Goal: Check status: Check status

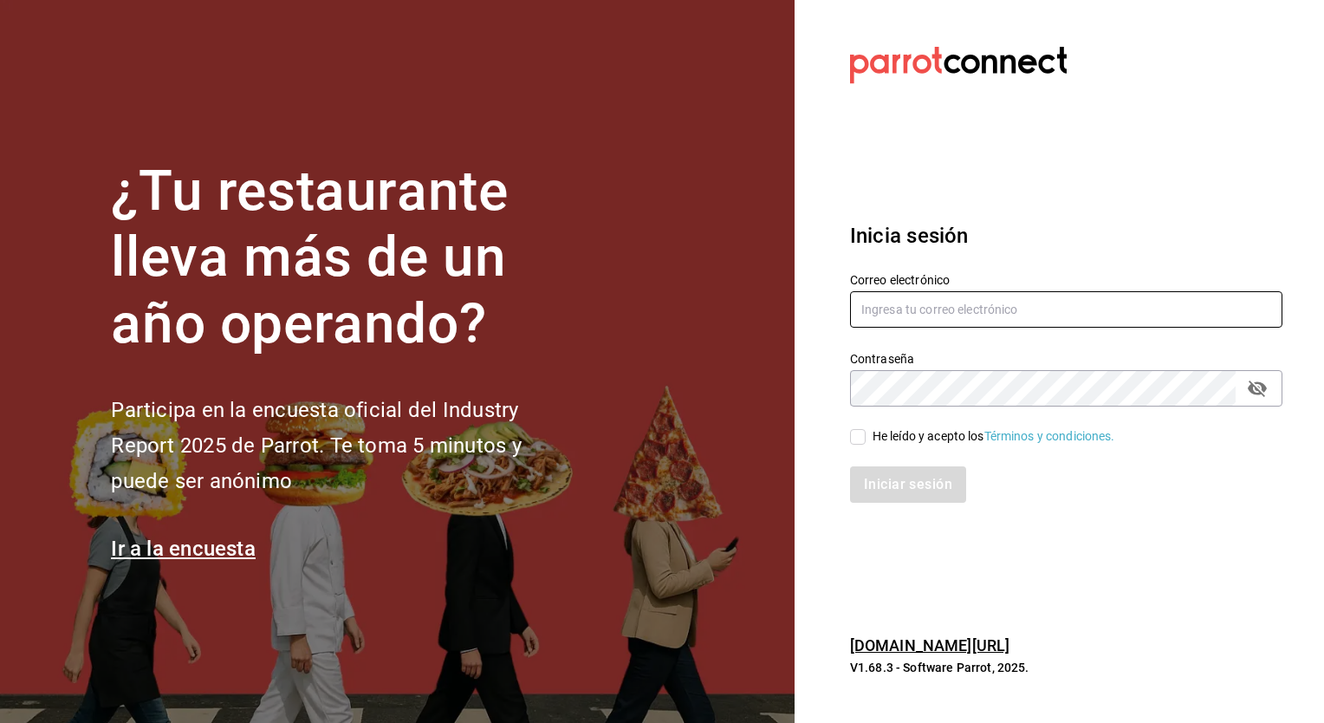
type input "[EMAIL_ADDRESS][PERSON_NAME][DOMAIN_NAME]"
click at [857, 438] on input "He leído y acepto los Términos y condiciones." at bounding box center [858, 437] width 16 height 16
checkbox input "true"
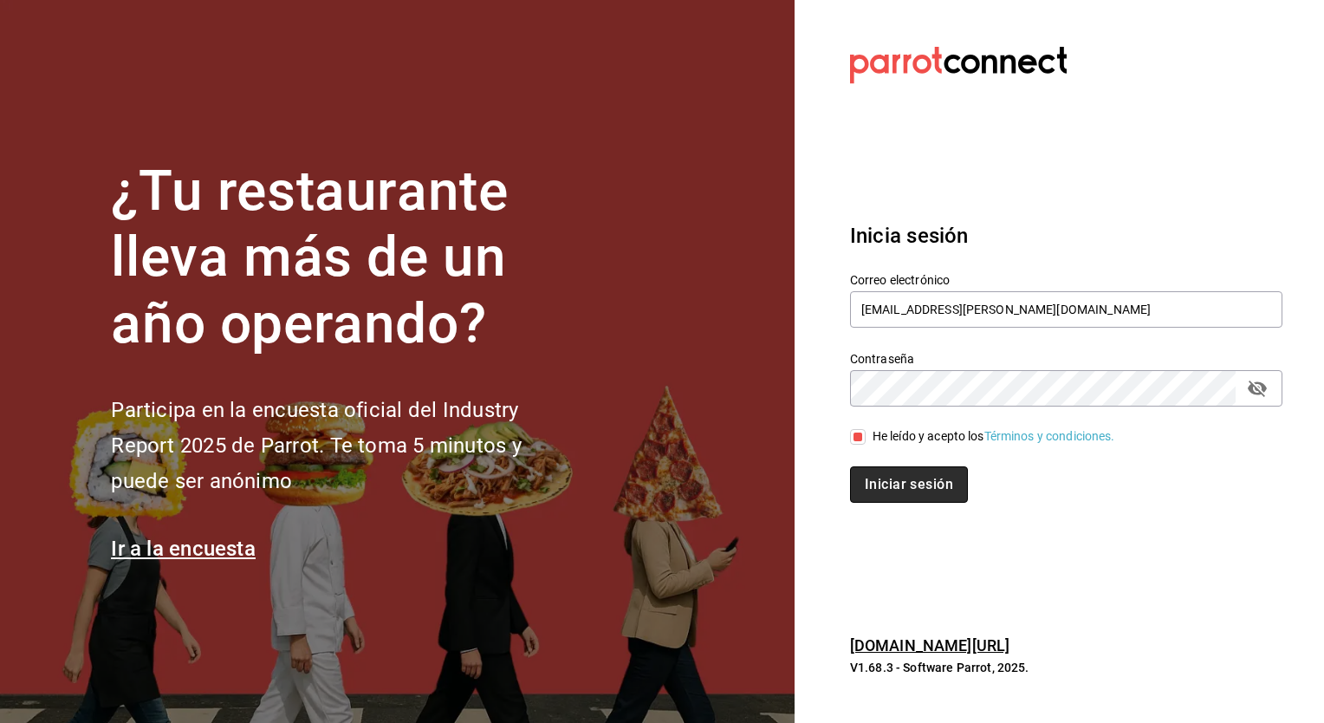
click at [880, 483] on button "Iniciar sesión" at bounding box center [909, 484] width 118 height 36
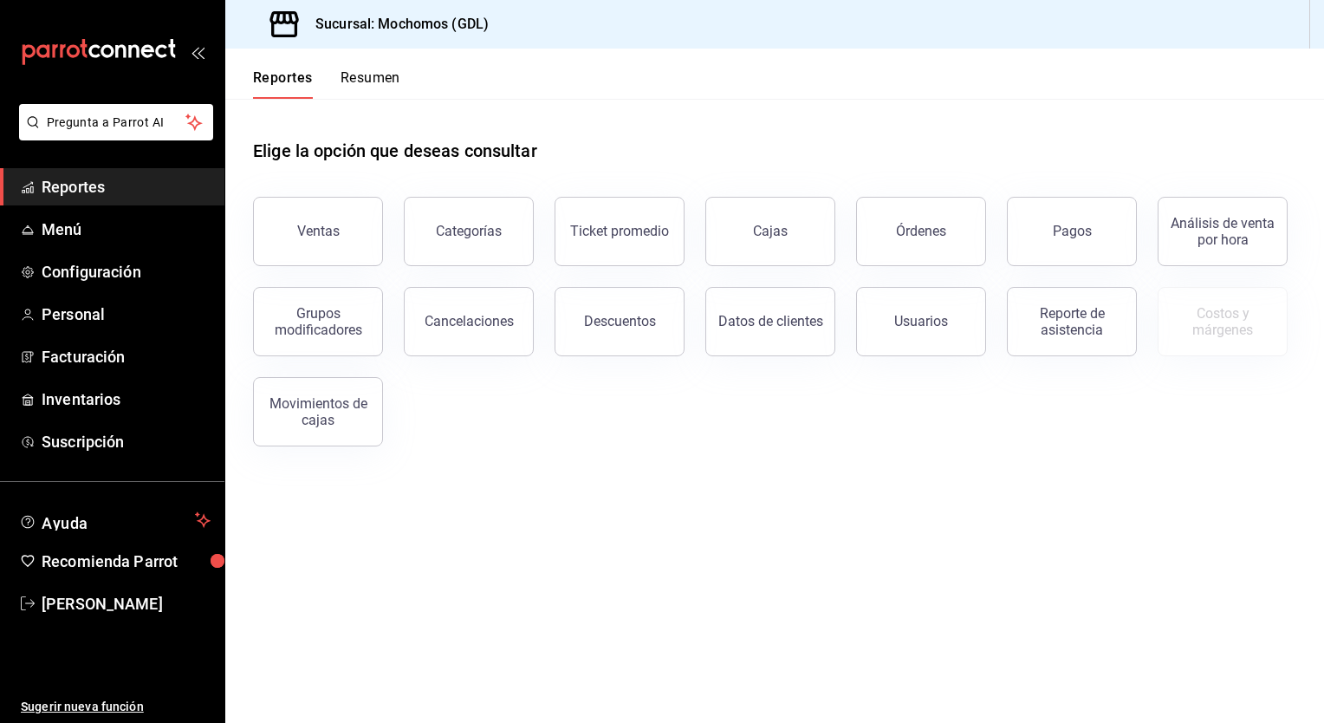
click at [361, 85] on button "Resumen" at bounding box center [371, 83] width 60 height 29
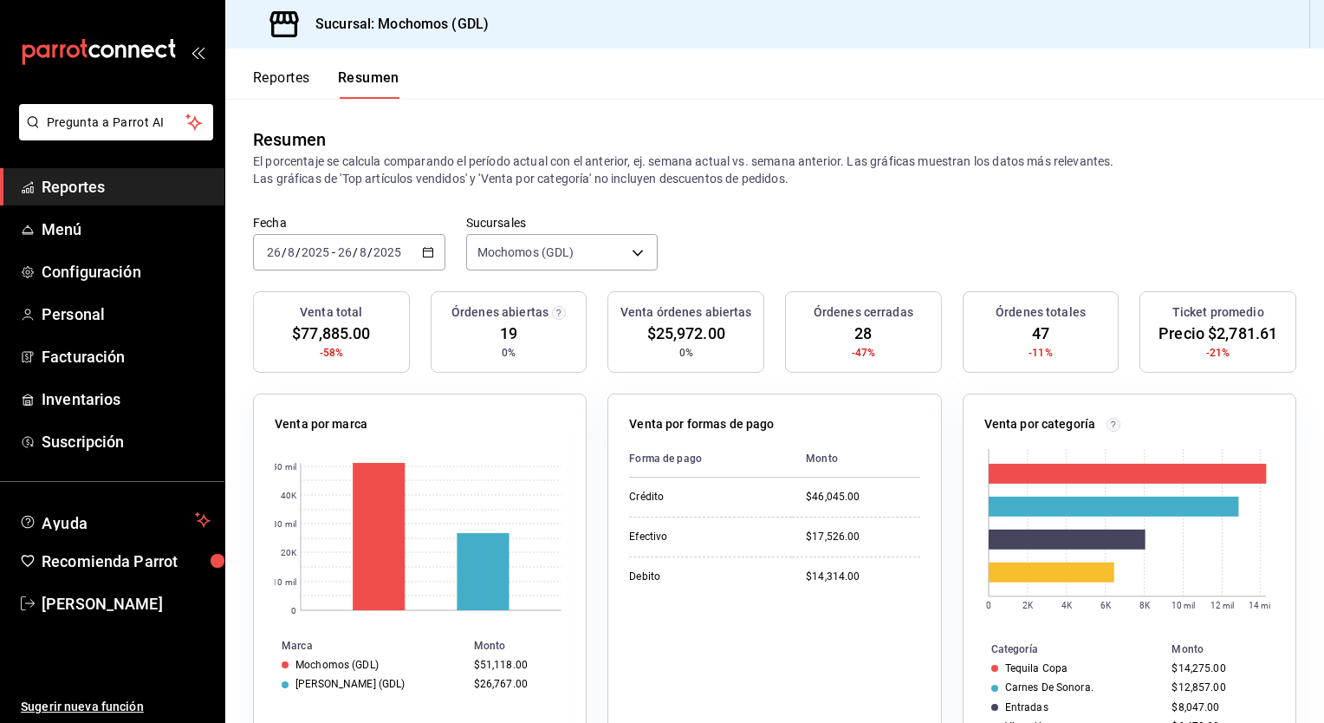
click at [424, 258] on icon "button" at bounding box center [428, 252] width 12 height 12
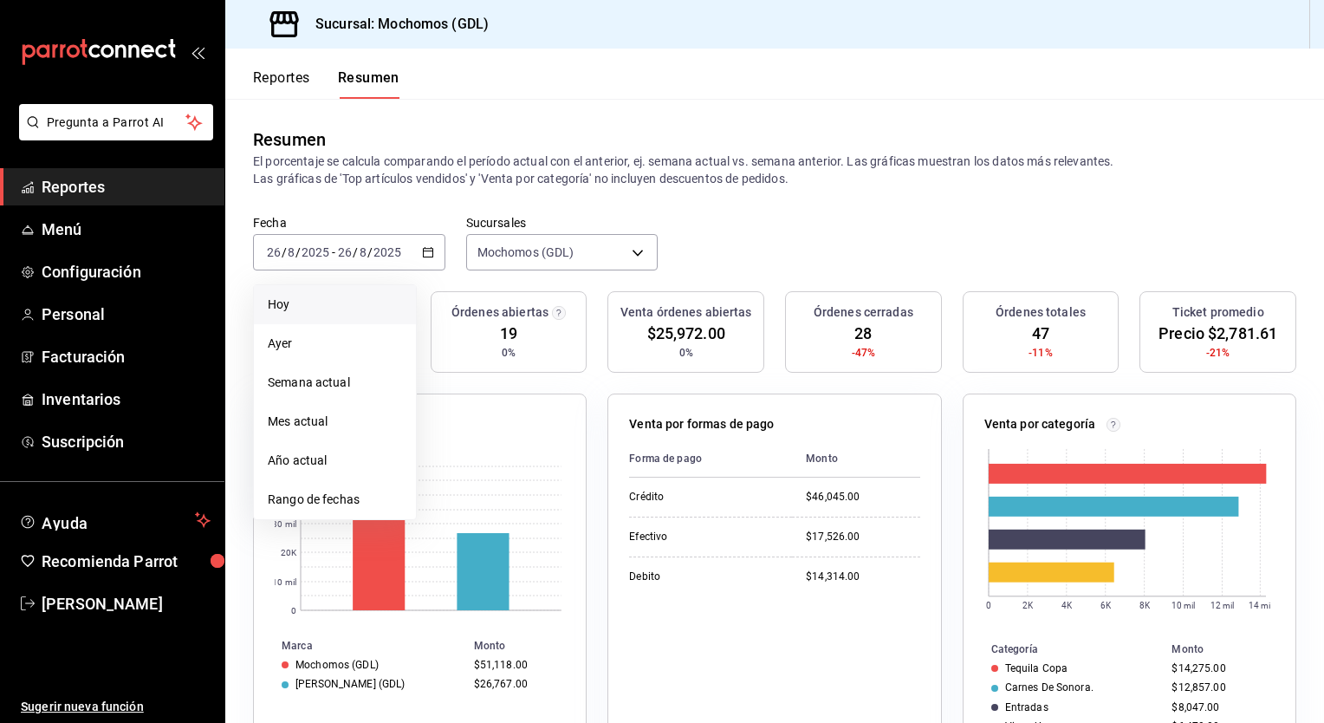
click at [350, 315] on li "Hoy" at bounding box center [335, 304] width 162 height 39
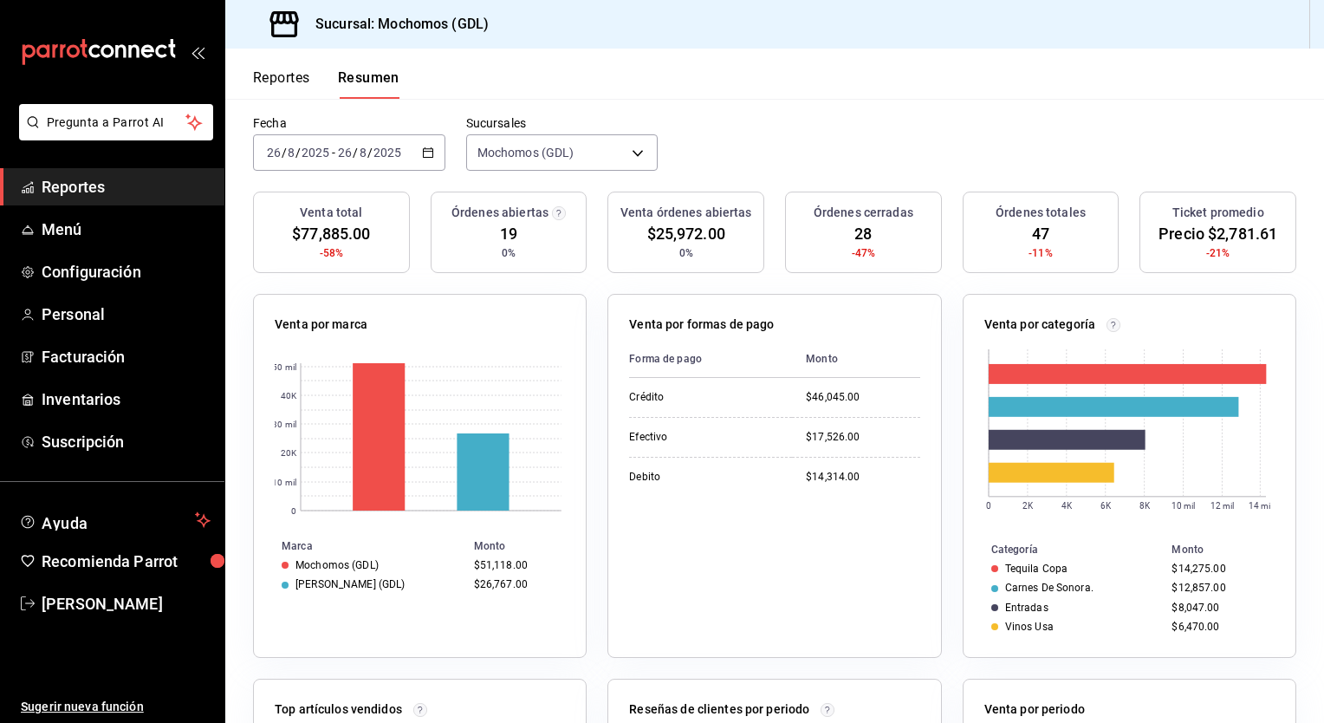
scroll to position [101, 0]
drag, startPoint x: 1203, startPoint y: 232, endPoint x: 1272, endPoint y: 243, distance: 70.2
click at [1272, 243] on div "Ticket promedio Precio $2,781.61 -21%" at bounding box center [1217, 231] width 157 height 81
drag, startPoint x: 1272, startPoint y: 243, endPoint x: 1222, endPoint y: 95, distance: 156.5
click at [1222, 95] on header "Reportes Resumen" at bounding box center [774, 74] width 1099 height 50
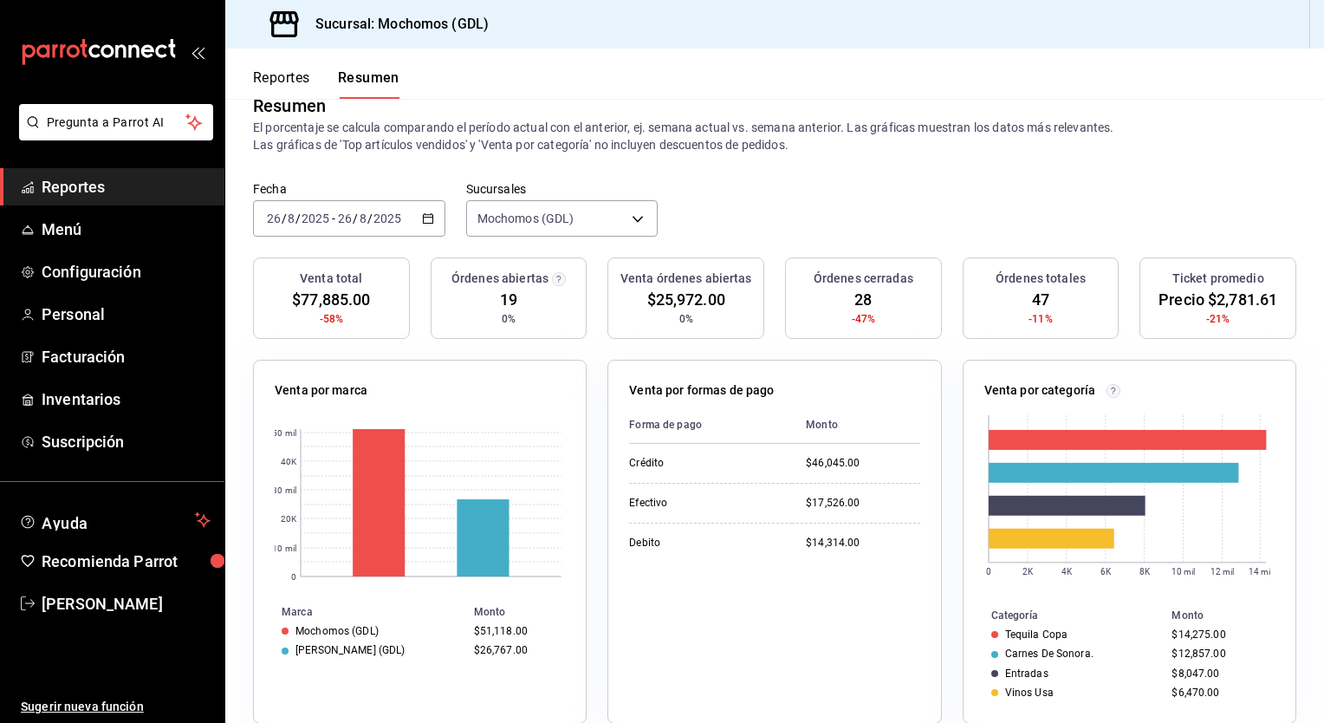
scroll to position [0, 0]
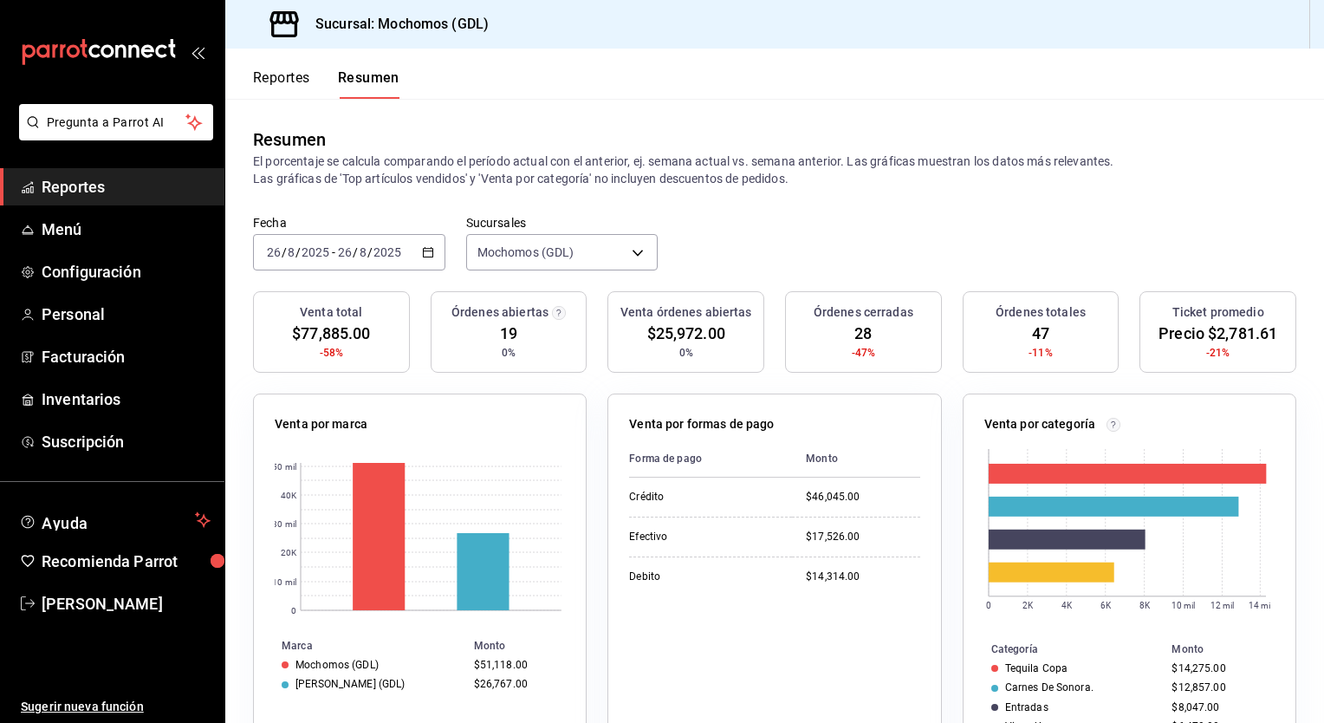
click at [629, 629] on div "Forma de pago Monto Crédito $46,045.00 Efectivo $17,526.00 Debito $14,314.00" at bounding box center [774, 587] width 290 height 295
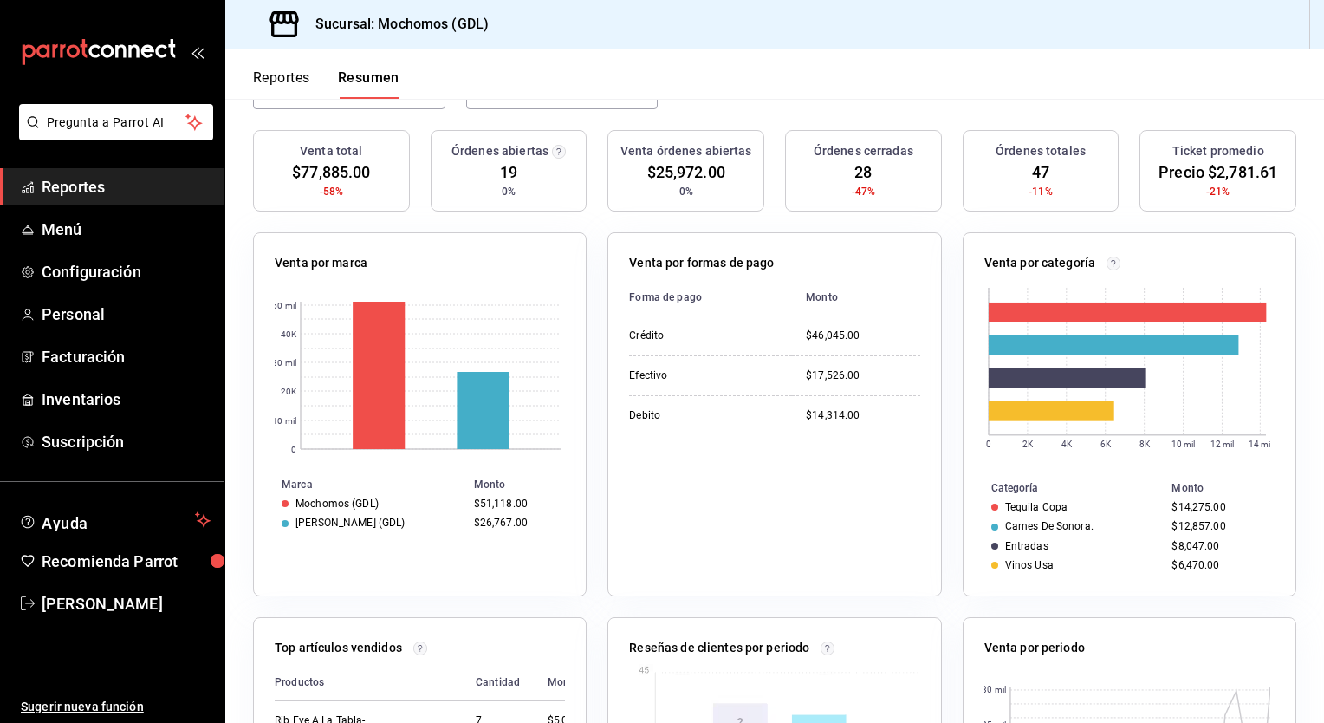
scroll to position [162, 0]
